Goal: Information Seeking & Learning: Learn about a topic

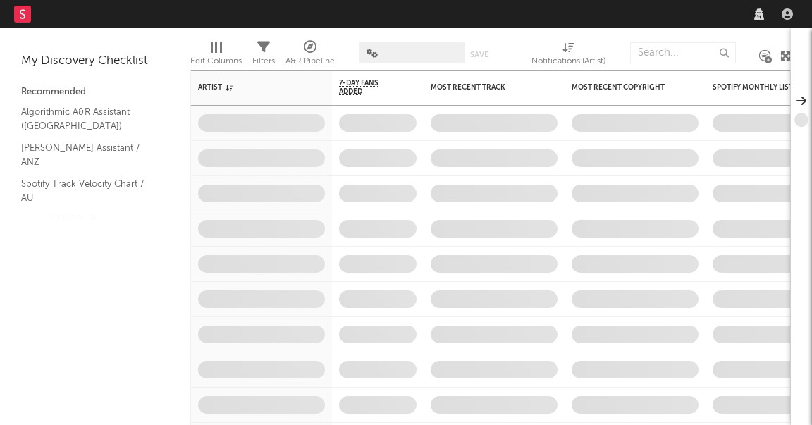
click at [514, 14] on nav "Dashboard Discovery Assistant Charts Leads" at bounding box center [406, 14] width 812 height 28
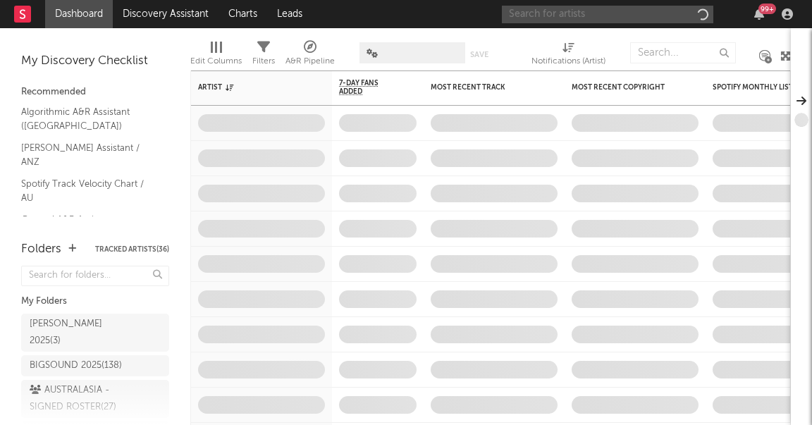
click at [522, 16] on input "text" at bounding box center [607, 15] width 211 height 18
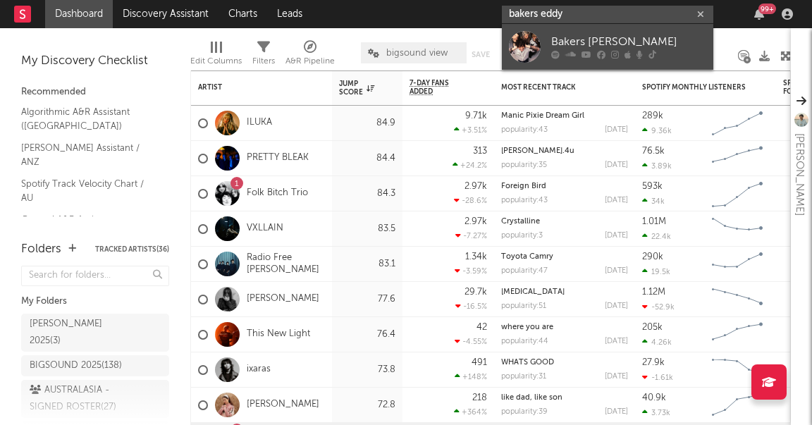
type input "bakers eddy"
click at [539, 43] on div at bounding box center [525, 47] width 32 height 32
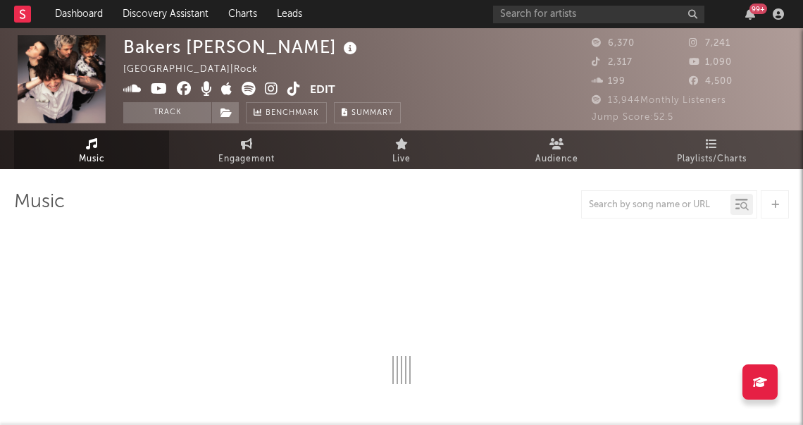
select select "6m"
